Goal: Task Accomplishment & Management: Manage account settings

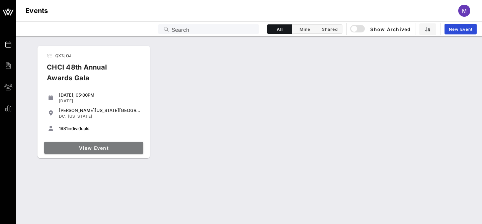
click at [101, 153] on link "View Event" at bounding box center [93, 148] width 99 height 12
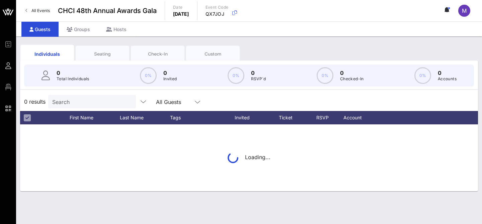
click at [92, 101] on input "Search" at bounding box center [91, 101] width 78 height 9
click at [98, 57] on div "Seating" at bounding box center [103, 54] width 44 height 6
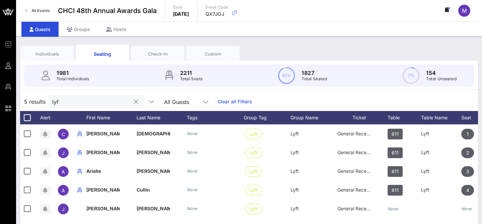
click at [67, 104] on input "lyf" at bounding box center [91, 101] width 78 height 9
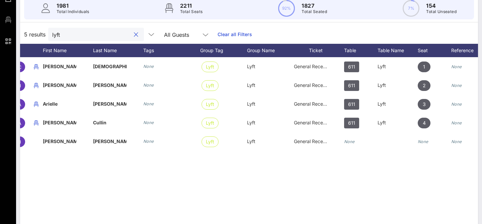
scroll to position [0, 45]
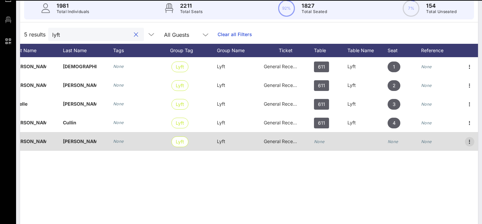
type input "lyft"
click at [471, 143] on icon "button" at bounding box center [470, 142] width 8 height 8
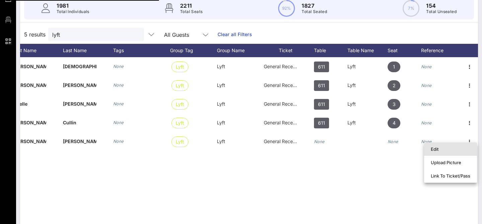
click at [450, 147] on div "Edit" at bounding box center [451, 149] width 40 height 5
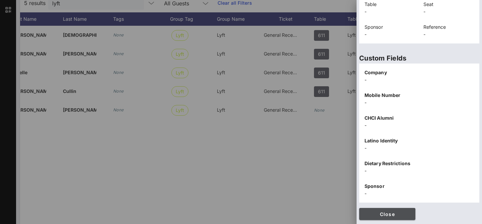
click at [384, 215] on span "Close" at bounding box center [388, 215] width 46 height 6
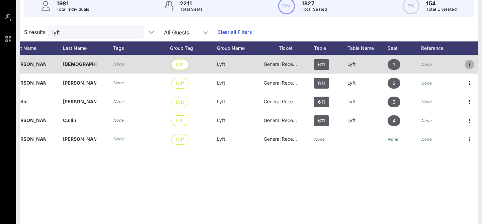
click at [471, 65] on icon "button" at bounding box center [470, 65] width 8 height 8
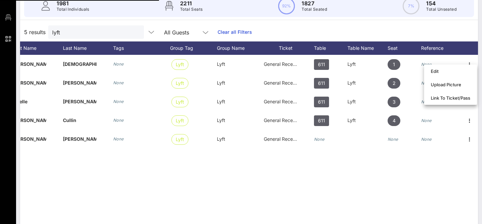
click at [466, 35] on div "5 results lyft All Guests Clear all Filters" at bounding box center [249, 32] width 458 height 19
click at [432, 73] on div "Edit" at bounding box center [451, 71] width 40 height 5
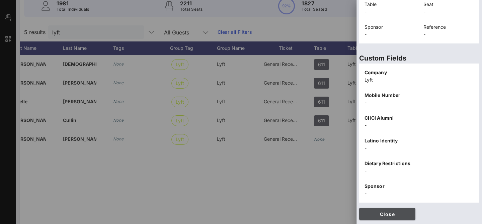
click at [379, 211] on button "Close" at bounding box center [387, 214] width 56 height 12
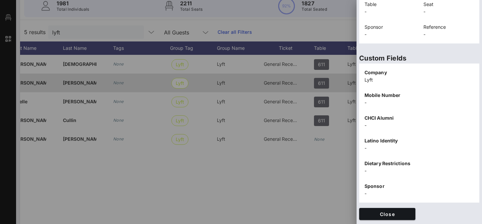
click at [468, 82] on icon "button" at bounding box center [470, 83] width 8 height 8
click at [471, 82] on icon "button" at bounding box center [470, 83] width 8 height 8
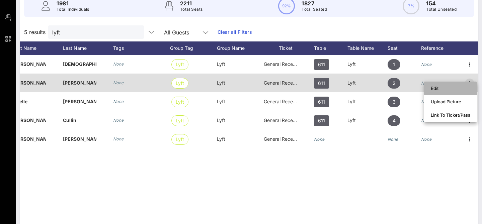
click at [471, 82] on div "Edit" at bounding box center [450, 88] width 53 height 13
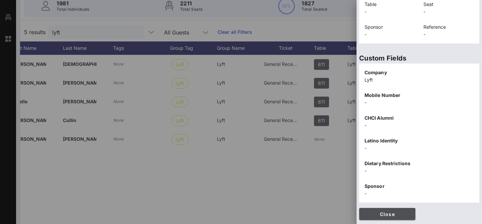
click at [395, 217] on button "Close" at bounding box center [387, 214] width 56 height 12
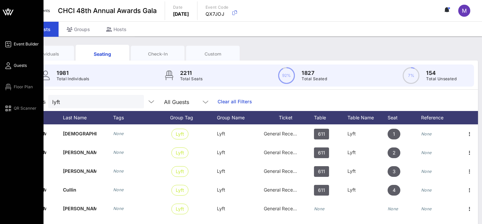
click at [24, 43] on span "Event Builder" at bounding box center [26, 44] width 25 height 6
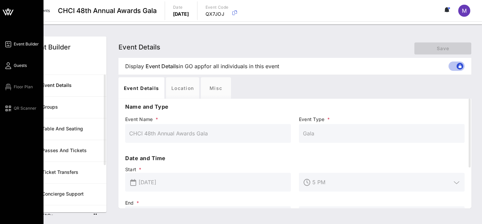
click at [17, 65] on span "Guests" at bounding box center [20, 66] width 13 height 6
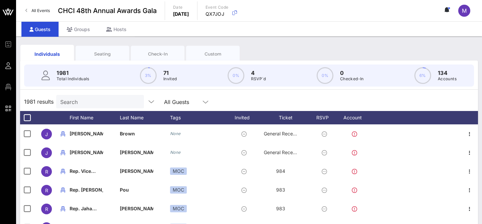
click at [105, 48] on div "Seating" at bounding box center [103, 54] width 54 height 17
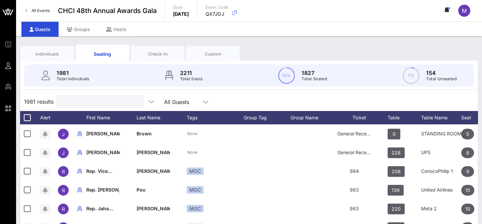
click at [101, 103] on input "text" at bounding box center [99, 101] width 78 height 9
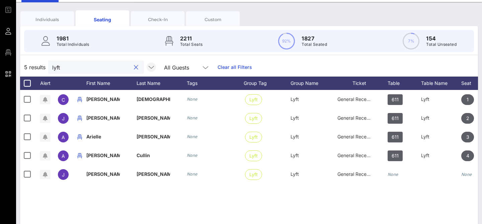
scroll to position [35, 0]
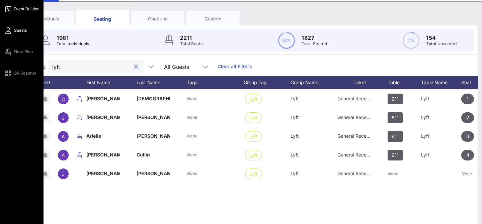
type input "lyft"
click at [7, 9] on icon at bounding box center [8, 9] width 8 height 1
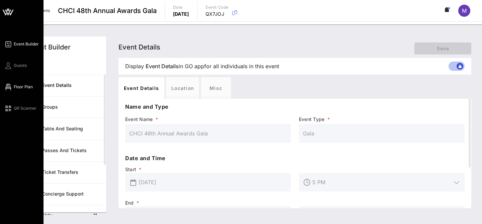
click at [13, 83] on link "Floor Plan" at bounding box center [18, 87] width 29 height 8
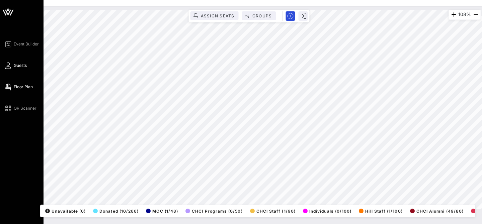
click at [20, 65] on span "Guests" at bounding box center [20, 66] width 13 height 6
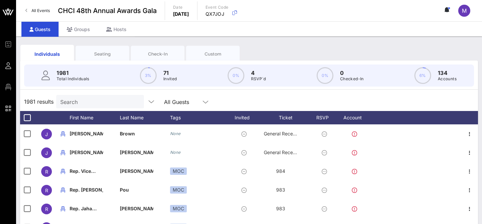
click at [80, 81] on p "Total Individuals" at bounding box center [73, 79] width 33 height 7
click at [86, 103] on input "Search" at bounding box center [99, 101] width 78 height 9
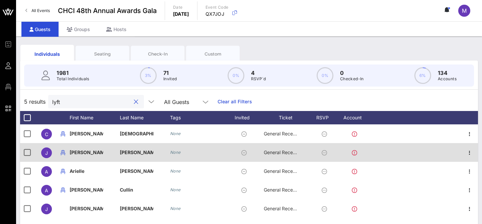
scroll to position [9, 0]
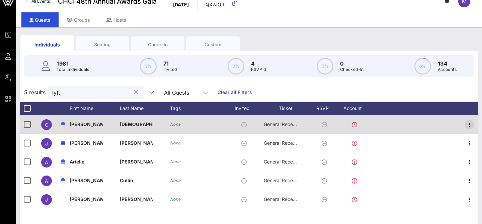
type input "lyft"
click at [469, 126] on icon "button" at bounding box center [470, 125] width 8 height 8
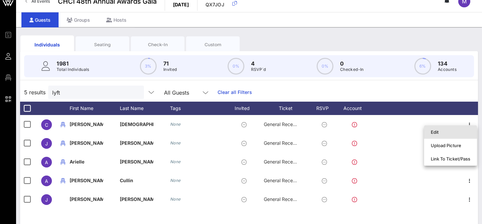
click at [452, 131] on div "Edit" at bounding box center [451, 132] width 40 height 5
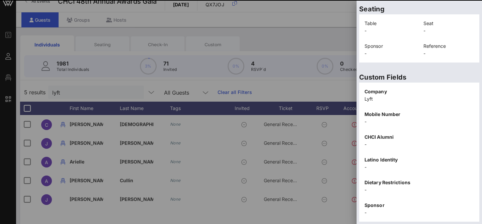
scroll to position [168, 0]
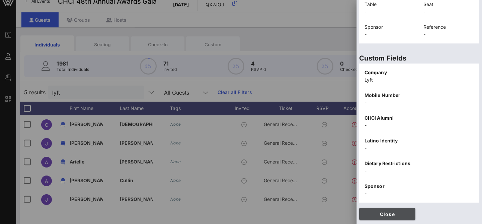
click at [398, 212] on span "Close" at bounding box center [388, 215] width 46 height 6
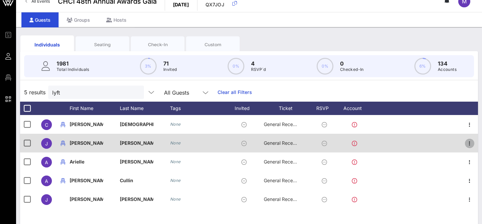
click at [471, 144] on icon "button" at bounding box center [470, 144] width 8 height 8
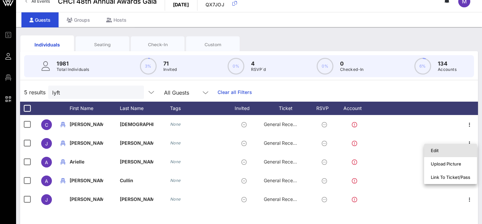
click at [454, 148] on div "Edit" at bounding box center [451, 150] width 40 height 5
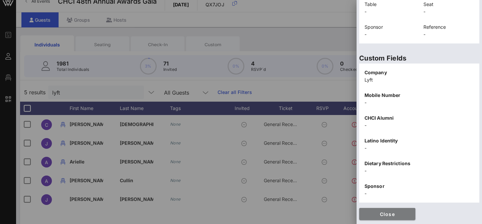
click at [407, 215] on span "Close" at bounding box center [388, 215] width 46 height 6
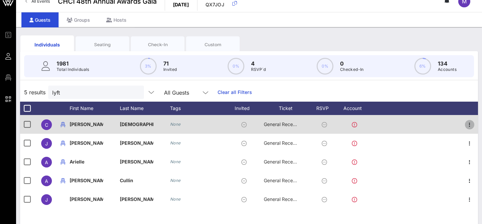
click at [469, 126] on icon "button" at bounding box center [470, 125] width 8 height 8
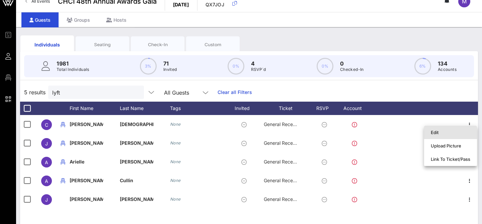
click at [454, 131] on div "Edit" at bounding box center [451, 132] width 40 height 5
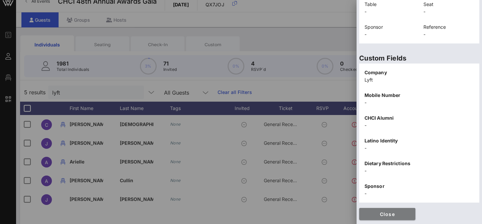
click at [396, 212] on span "Close" at bounding box center [388, 215] width 46 height 6
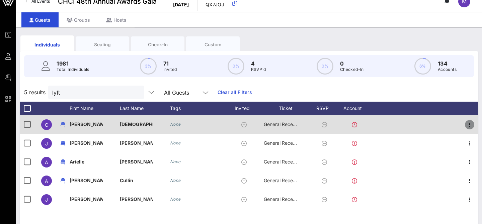
click at [470, 125] on icon "button" at bounding box center [470, 125] width 8 height 8
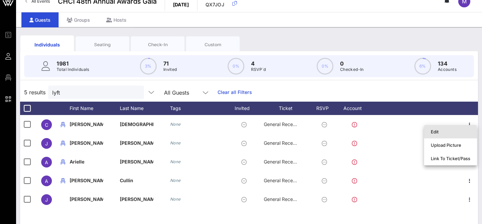
click at [459, 132] on div "Edit" at bounding box center [451, 131] width 40 height 5
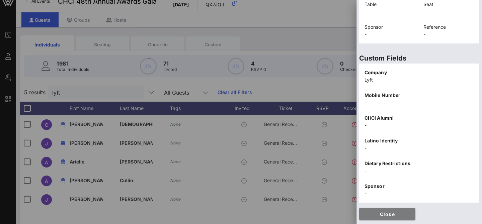
click at [388, 212] on span "Close" at bounding box center [388, 215] width 46 height 6
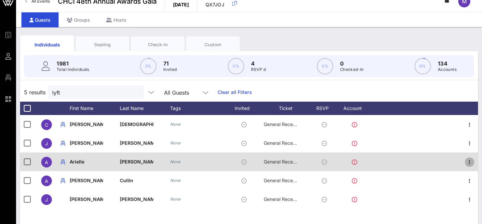
click at [470, 165] on icon "button" at bounding box center [470, 162] width 8 height 8
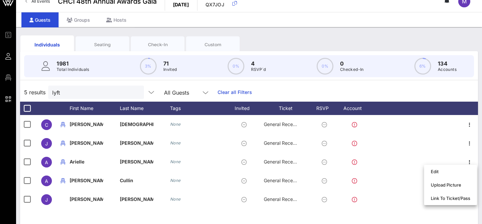
click at [464, 94] on div "5 results lyft All Guests Clear all Filters" at bounding box center [249, 92] width 458 height 19
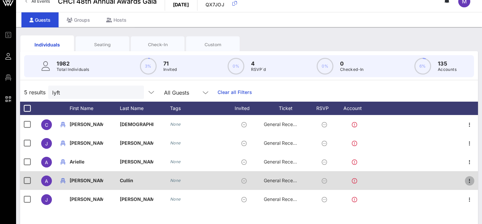
click at [471, 182] on icon "button" at bounding box center [470, 181] width 8 height 8
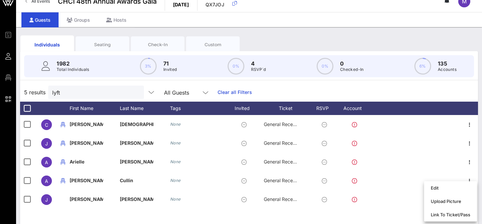
click at [480, 177] on div "Individuals Seating Check-In Custom 1982 Total Individuals 3% 71 Invited 0% 4 R…" at bounding box center [249, 175] width 466 height 296
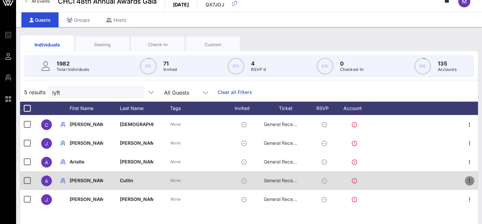
click at [470, 181] on icon "button" at bounding box center [470, 181] width 8 height 8
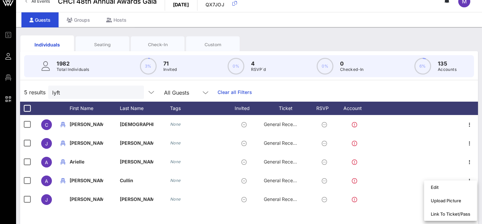
click at [481, 175] on div "Individuals Seating Check-In Custom 1982 Total Individuals 3% 71 Invited 0% 4 R…" at bounding box center [249, 175] width 466 height 296
